Goal: Task Accomplishment & Management: Understand process/instructions

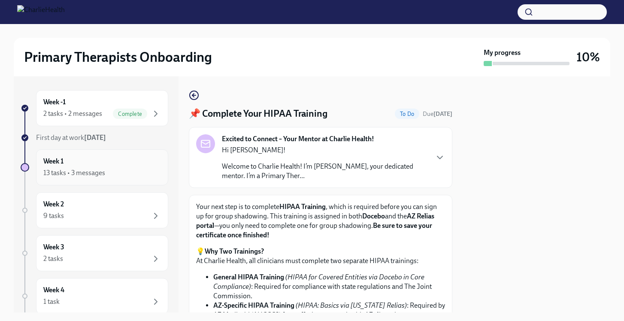
click at [146, 163] on div "Week 1 13 tasks • 3 messages" at bounding box center [102, 167] width 118 height 21
